Goal: Information Seeking & Learning: Learn about a topic

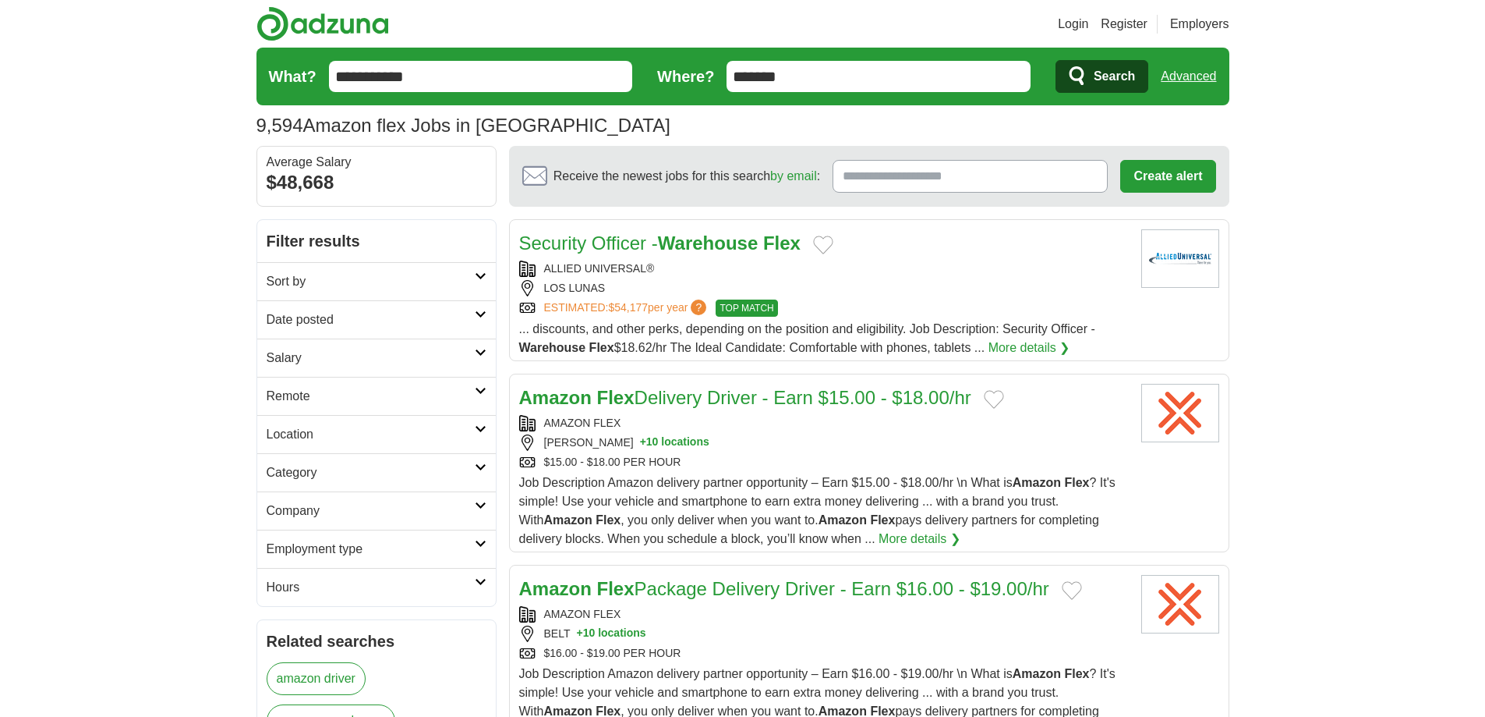
type input "*******"
click at [1056, 60] on button "Search" at bounding box center [1102, 76] width 93 height 33
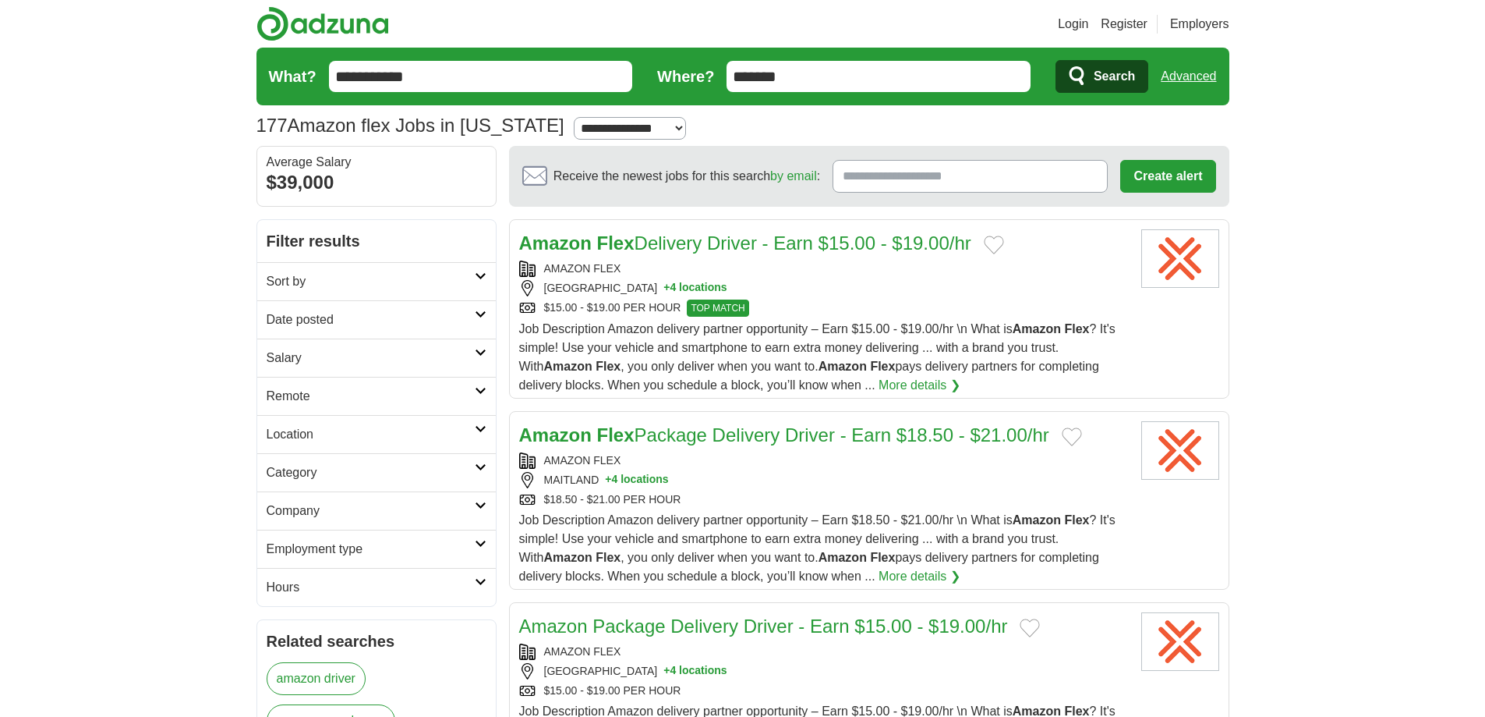
click at [673, 288] on button "+ 4 locations" at bounding box center [695, 288] width 63 height 16
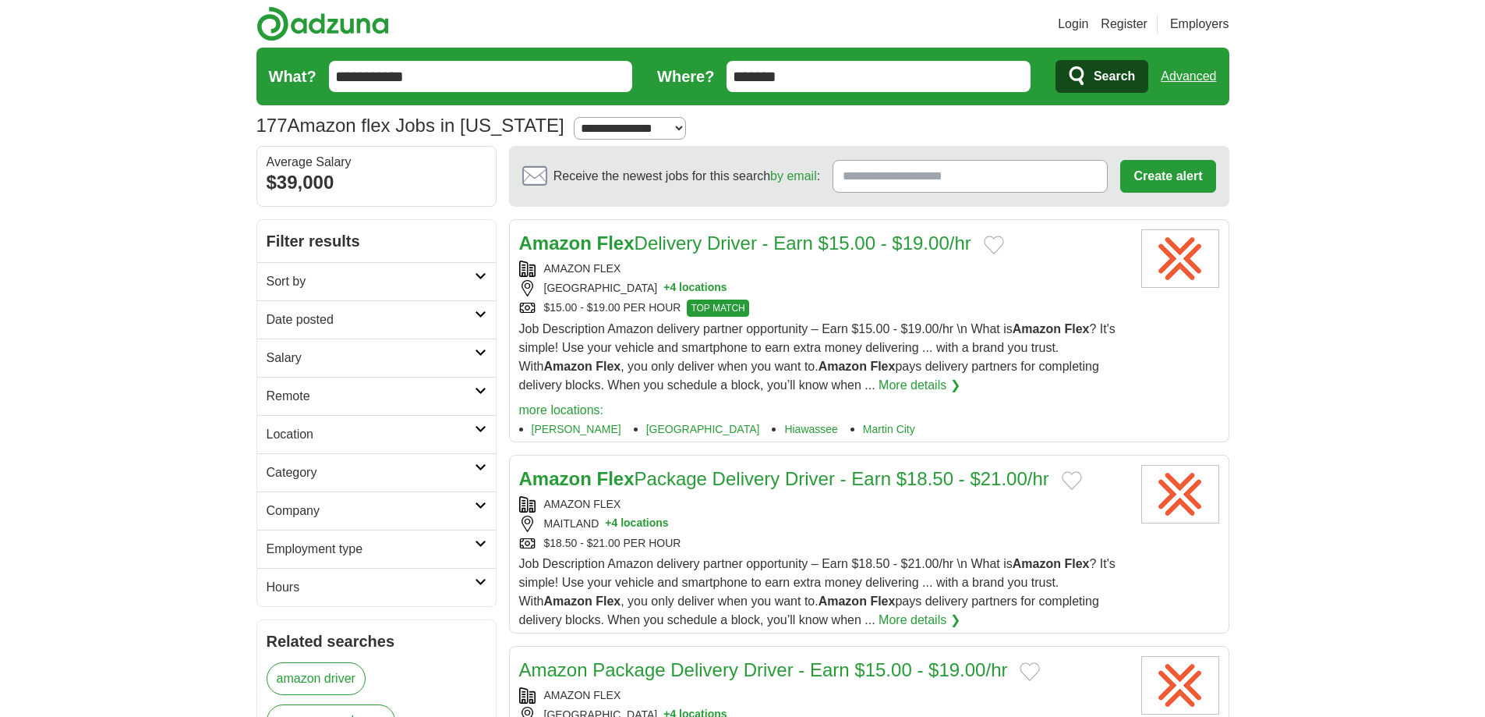
click at [673, 288] on button "+ 4 locations" at bounding box center [695, 288] width 63 height 16
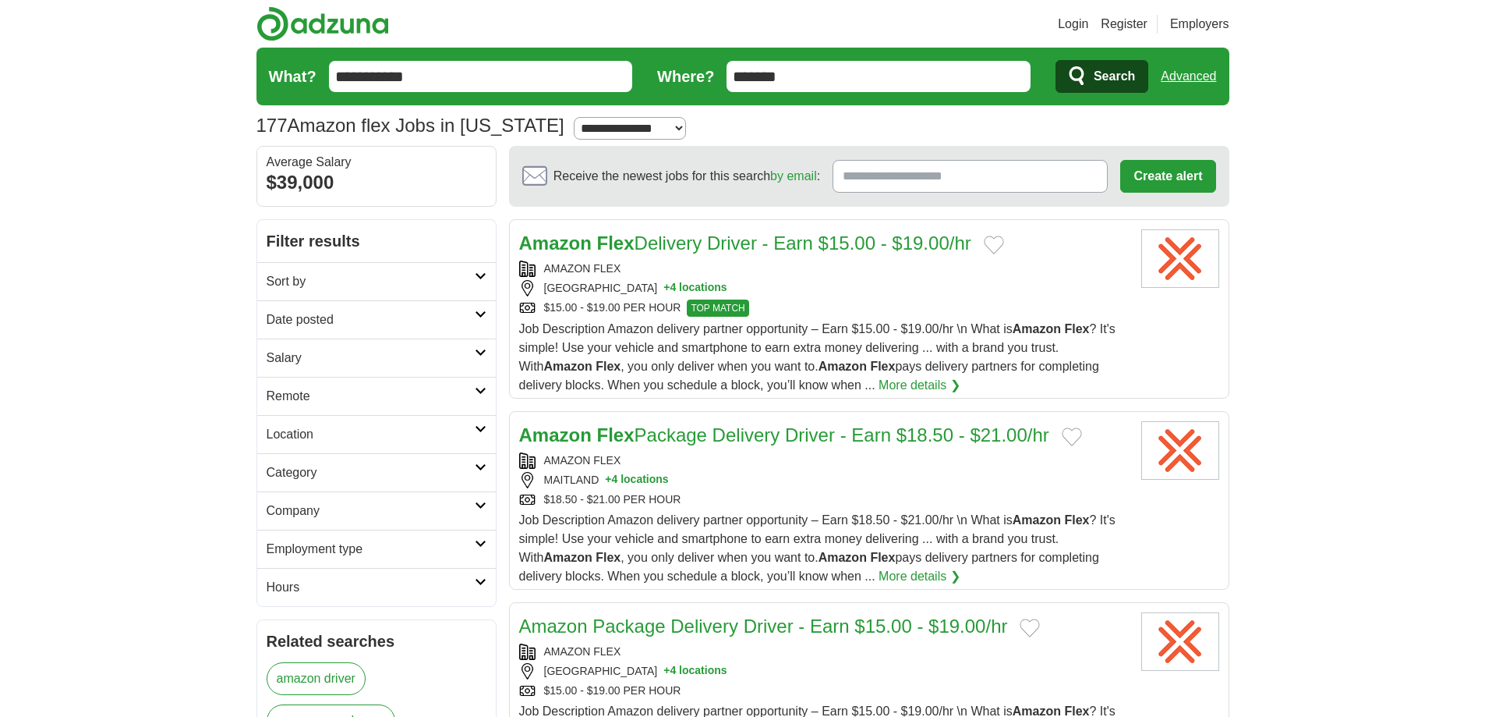
click at [1198, 69] on link "Advanced" at bounding box center [1188, 76] width 55 height 31
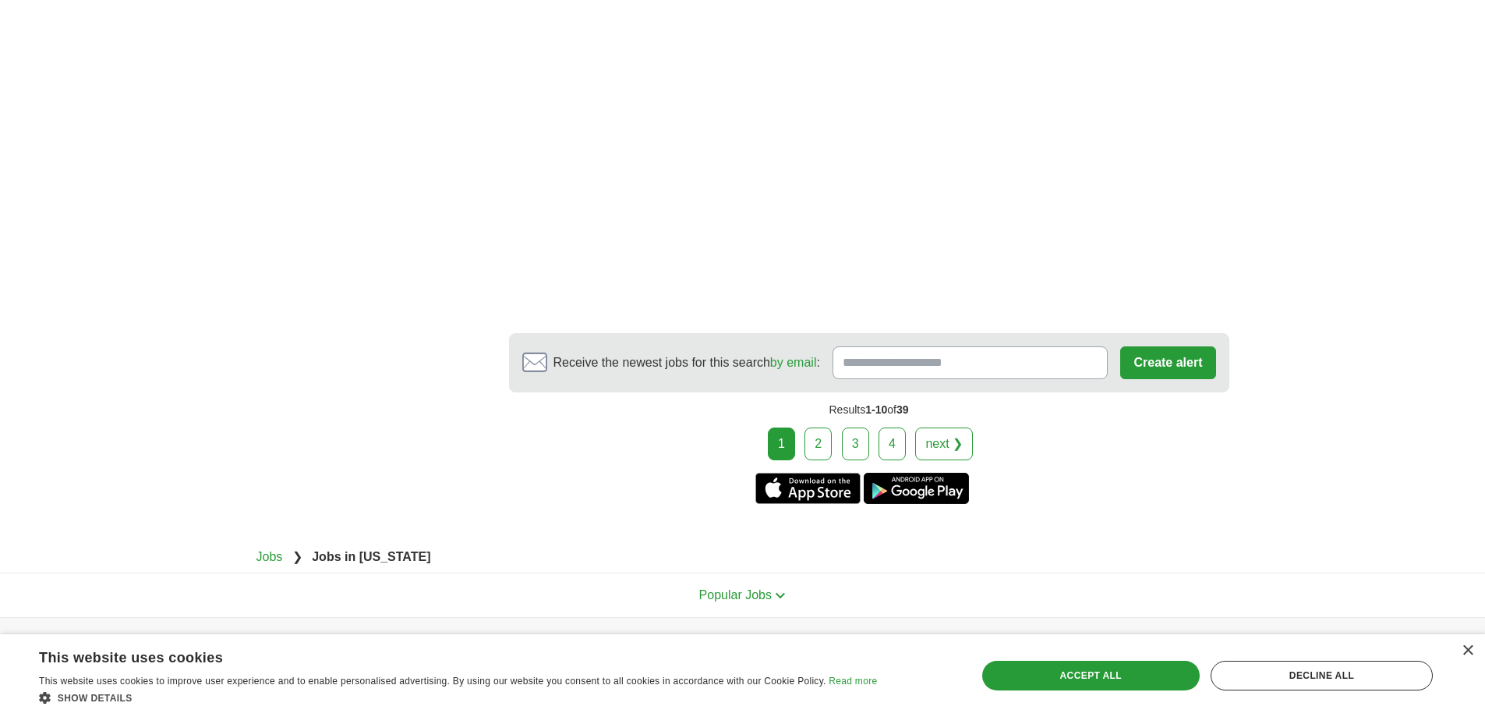
scroll to position [3021, 0]
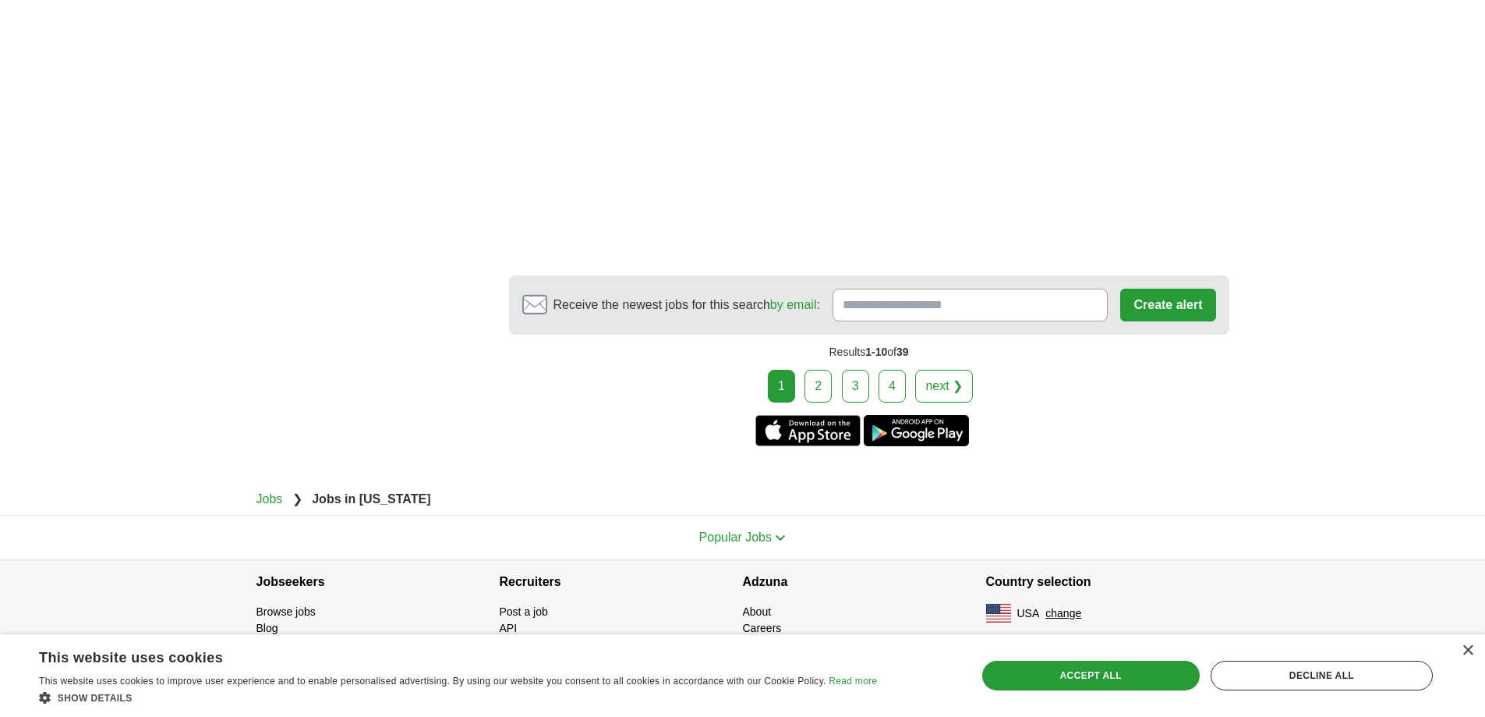
click at [822, 388] on link "2" at bounding box center [818, 386] width 27 height 33
click at [1034, 672] on div "Accept all" at bounding box center [1091, 675] width 218 height 30
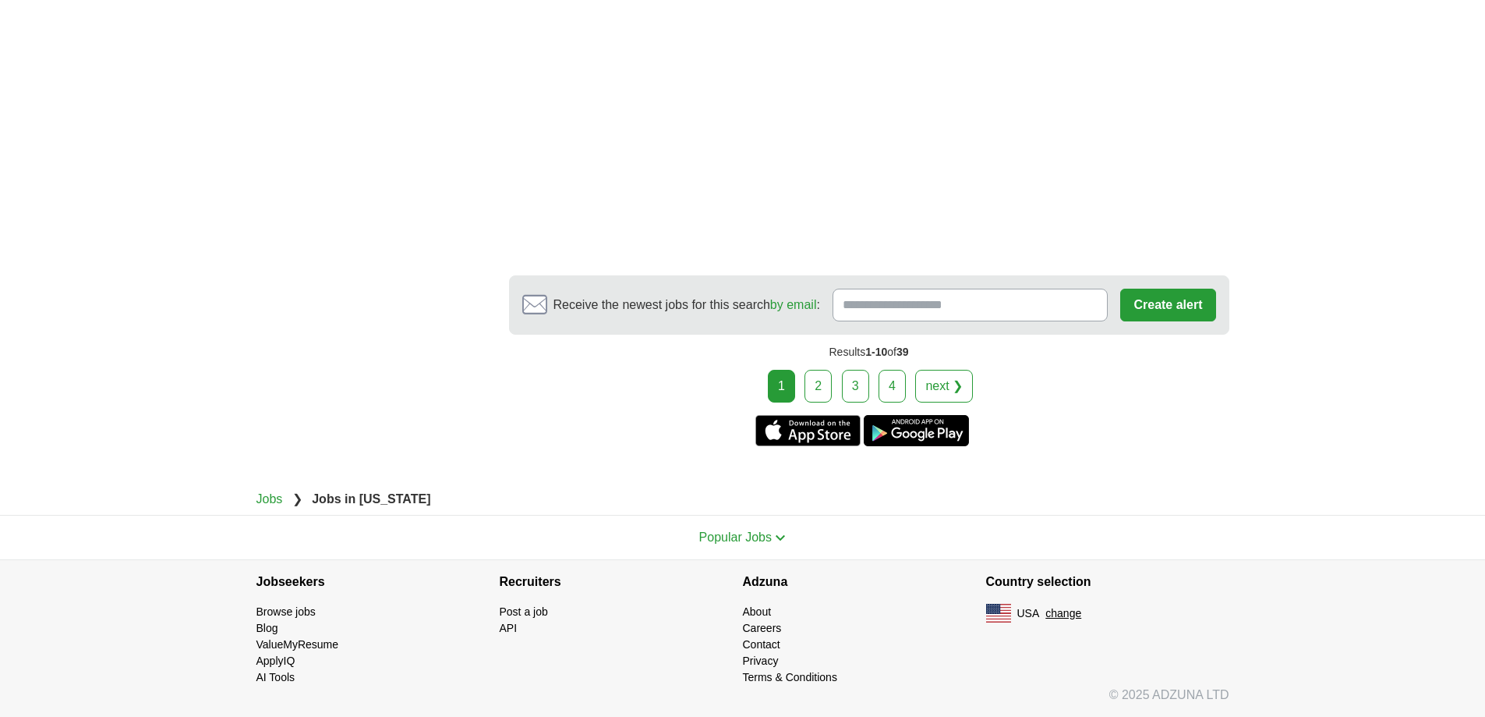
click at [818, 387] on link "2" at bounding box center [818, 386] width 27 height 33
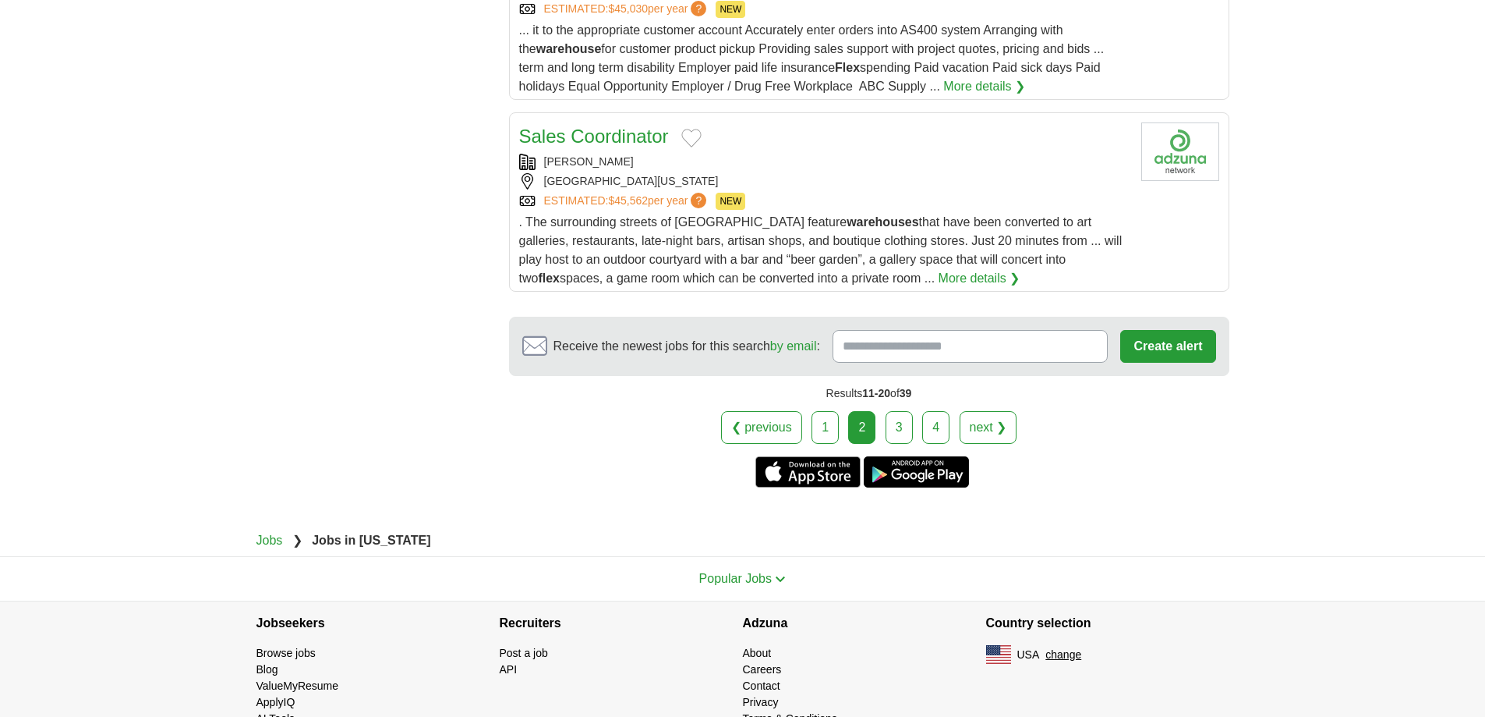
scroll to position [2045, 0]
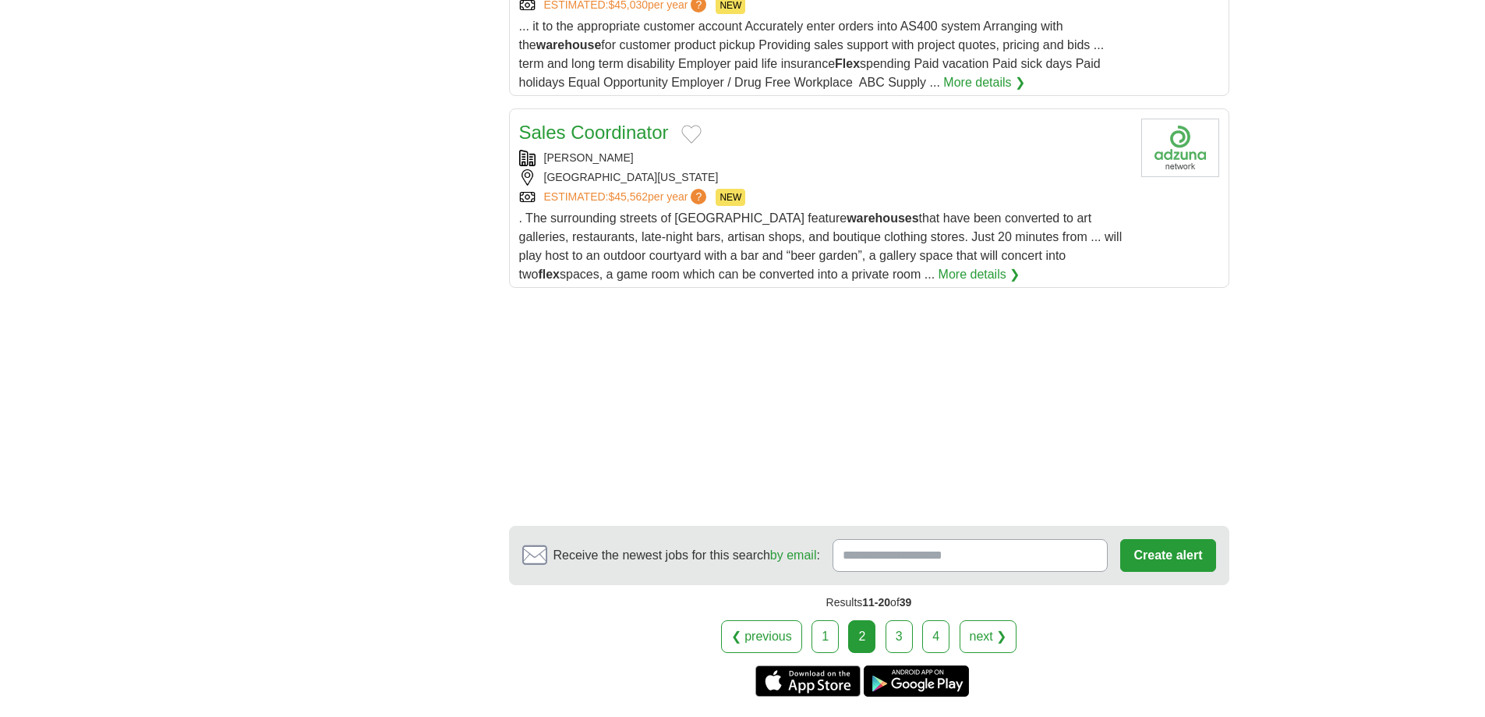
click at [888, 620] on link "3" at bounding box center [899, 636] width 27 height 33
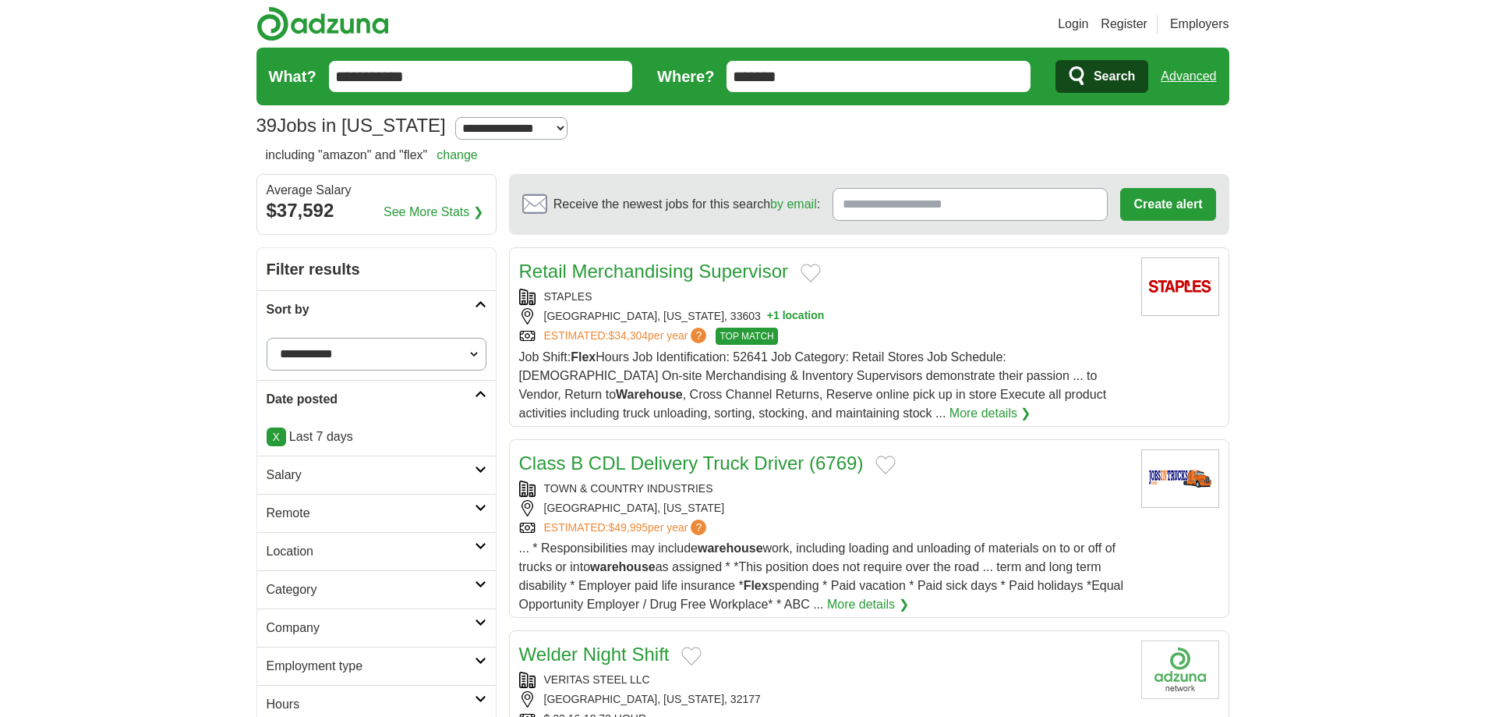
click at [1191, 76] on link "Advanced" at bounding box center [1188, 76] width 55 height 31
click at [1180, 80] on link "Advanced" at bounding box center [1188, 76] width 55 height 31
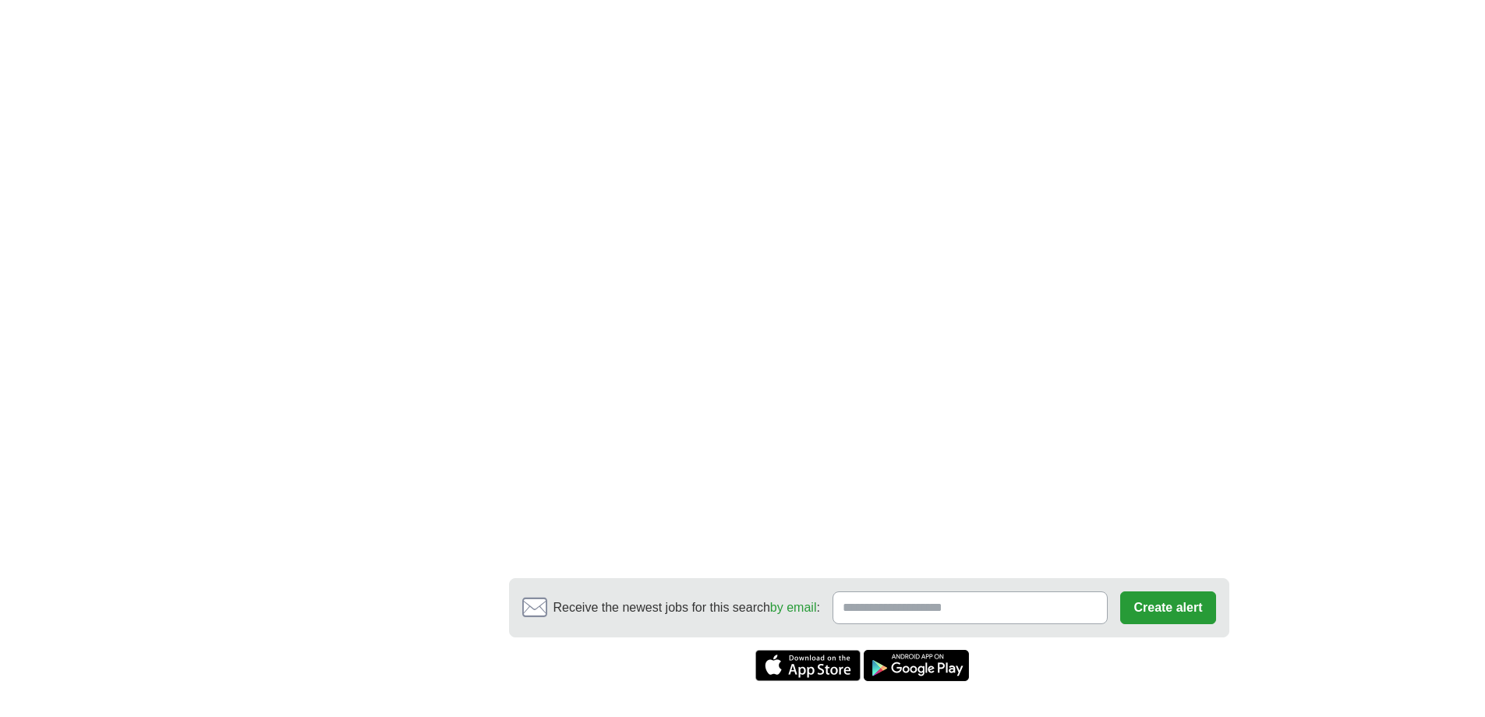
scroll to position [7098, 0]
